Goal: Information Seeking & Learning: Understand process/instructions

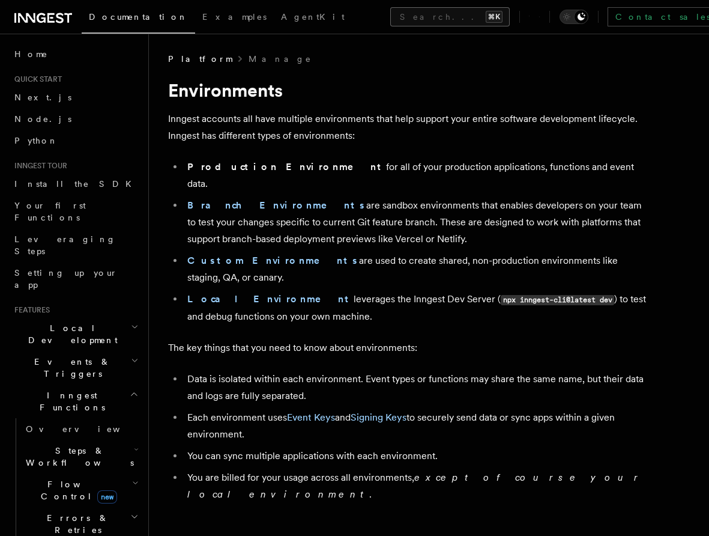
click at [390, 18] on button "Search... ⌘K" at bounding box center [449, 16] width 119 height 19
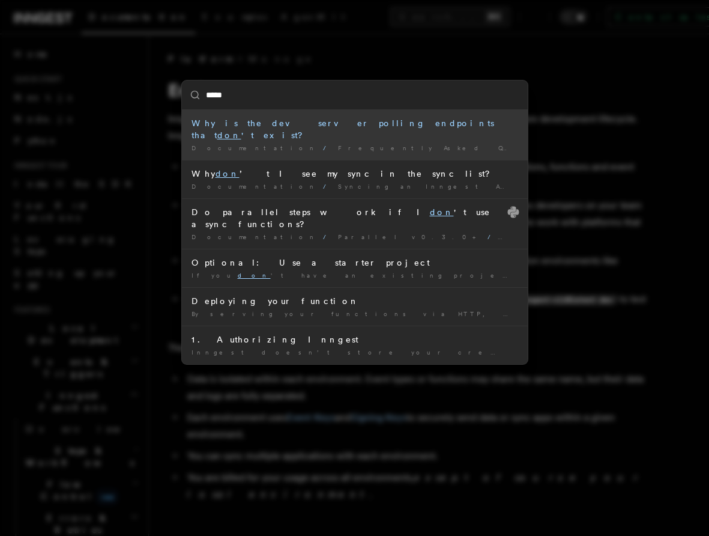
type input "******"
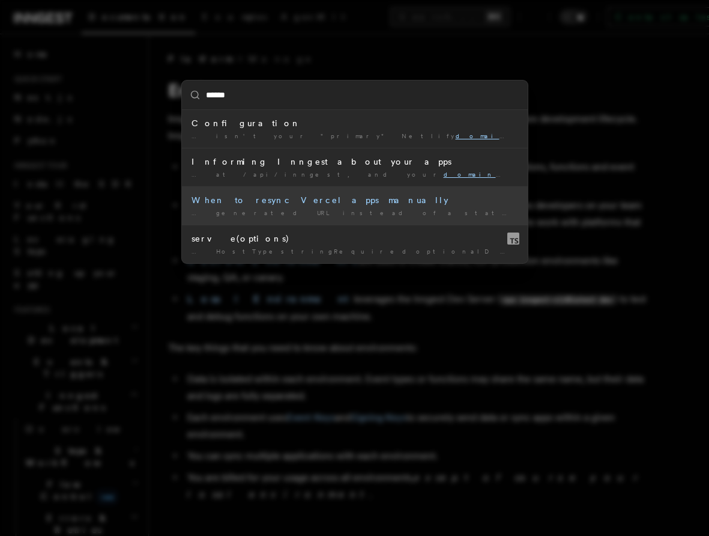
click at [363, 204] on div "When to resync Vercel apps manually" at bounding box center [355, 200] width 327 height 12
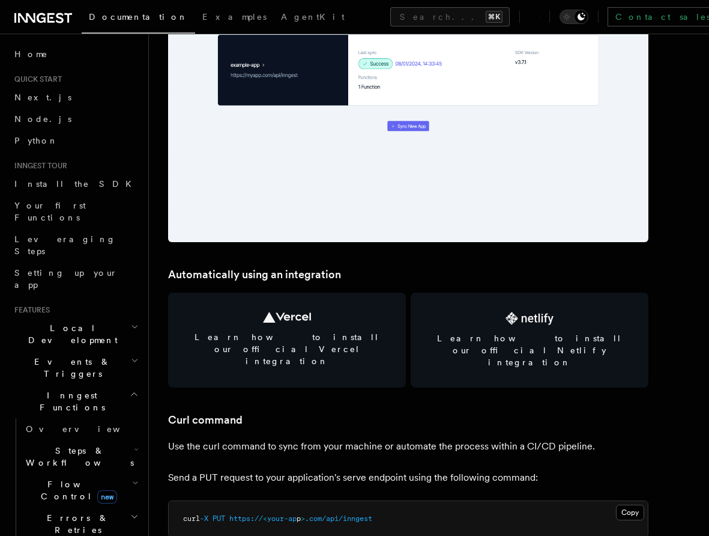
scroll to position [1458, 0]
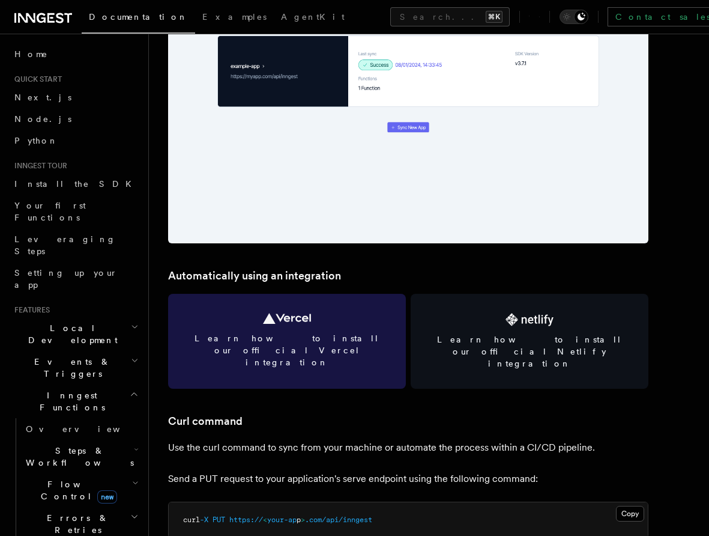
click at [295, 327] on link "Learn how to install our official Vercel integration" at bounding box center [287, 341] width 238 height 95
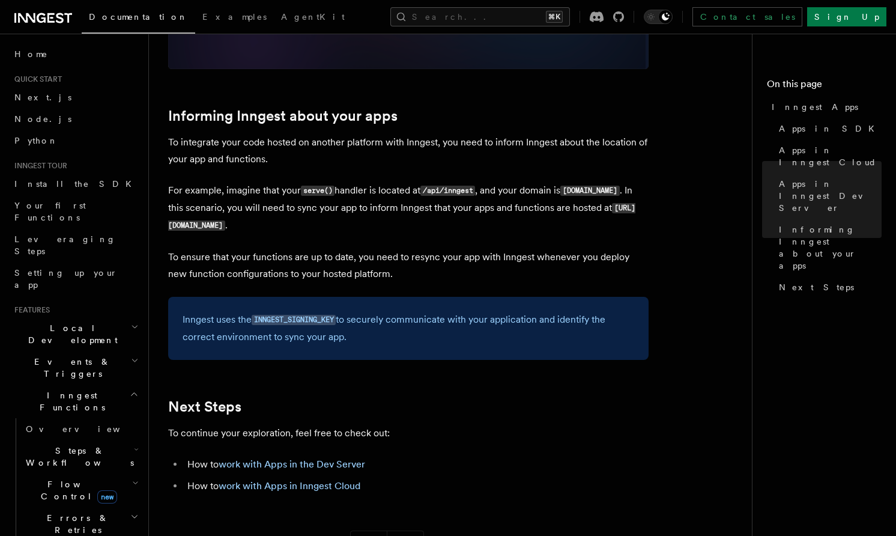
scroll to position [1755, 0]
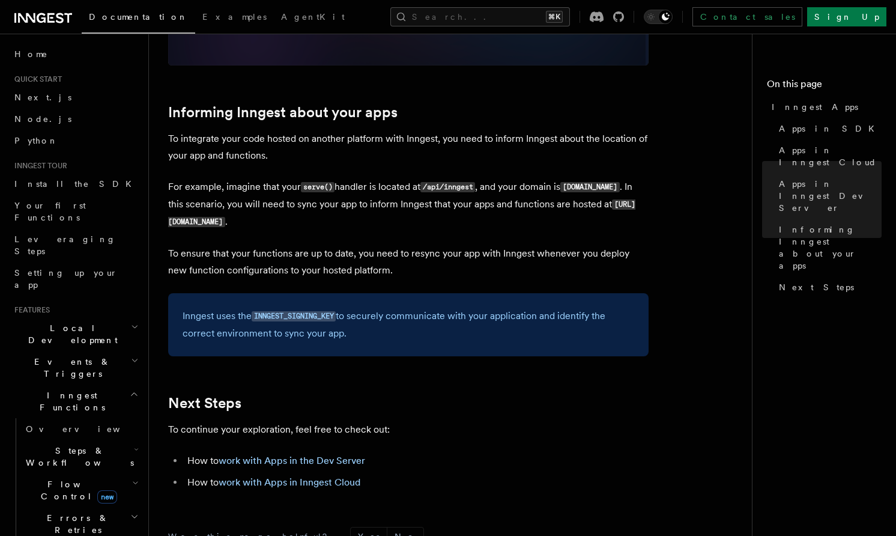
click at [330, 476] on li "How to work with Apps in Inngest Cloud" at bounding box center [416, 482] width 465 height 17
click at [330, 483] on link "work with Apps in Inngest Cloud" at bounding box center [290, 481] width 142 height 11
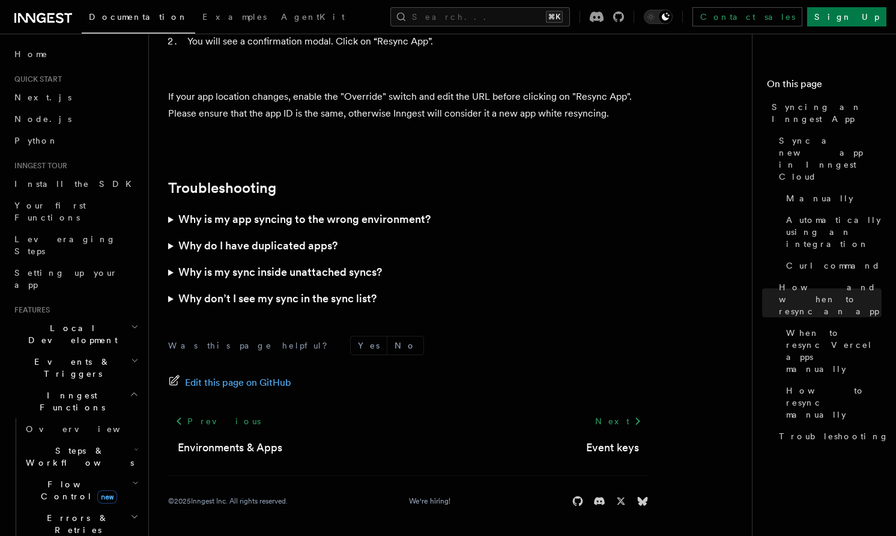
scroll to position [2194, 0]
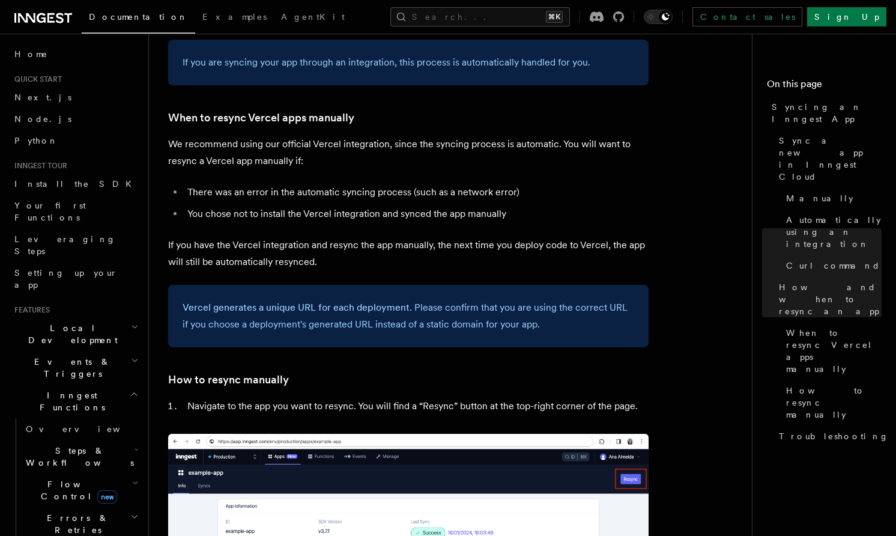
click at [521, 312] on div "Vercel generates a unique URL for each deployment . Please confirm that you are…" at bounding box center [408, 316] width 480 height 62
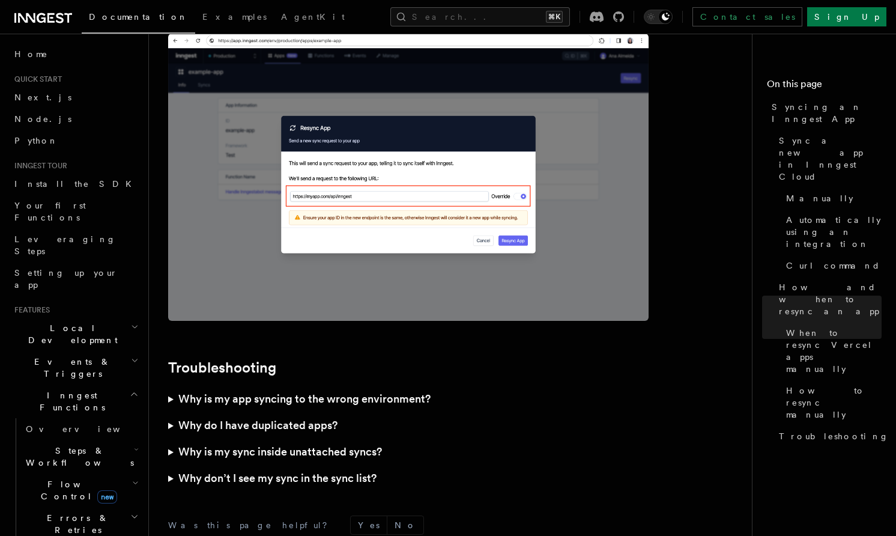
scroll to position [3439, 0]
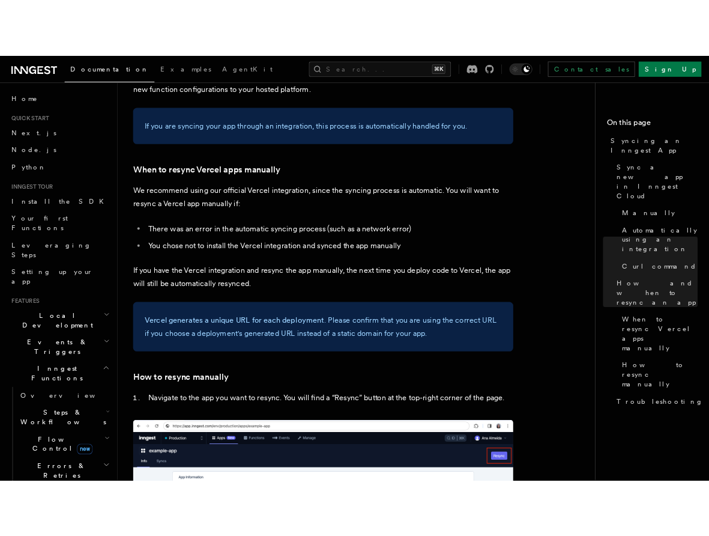
scroll to position [2166, 0]
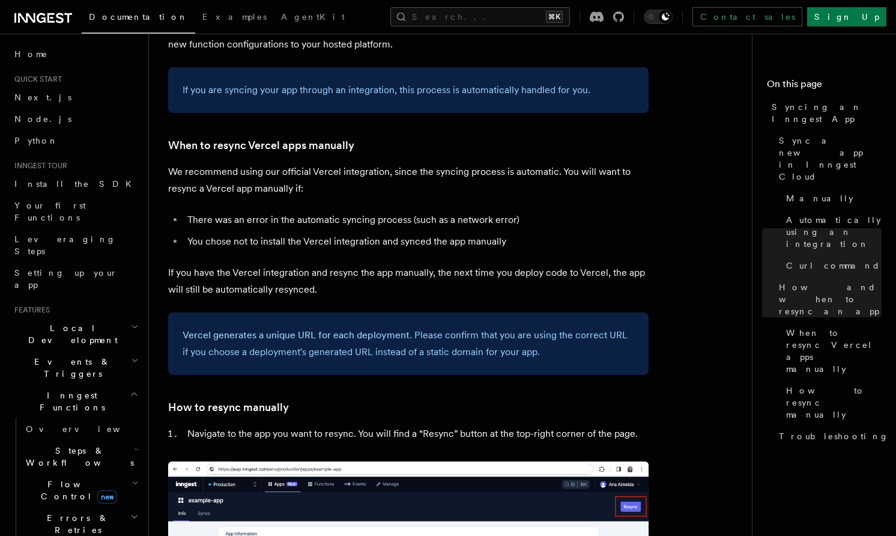
click at [476, 264] on p "If you have the Vercel integration and resync the app manually, the next time y…" at bounding box center [408, 281] width 480 height 34
